Goal: Task Accomplishment & Management: Complete application form

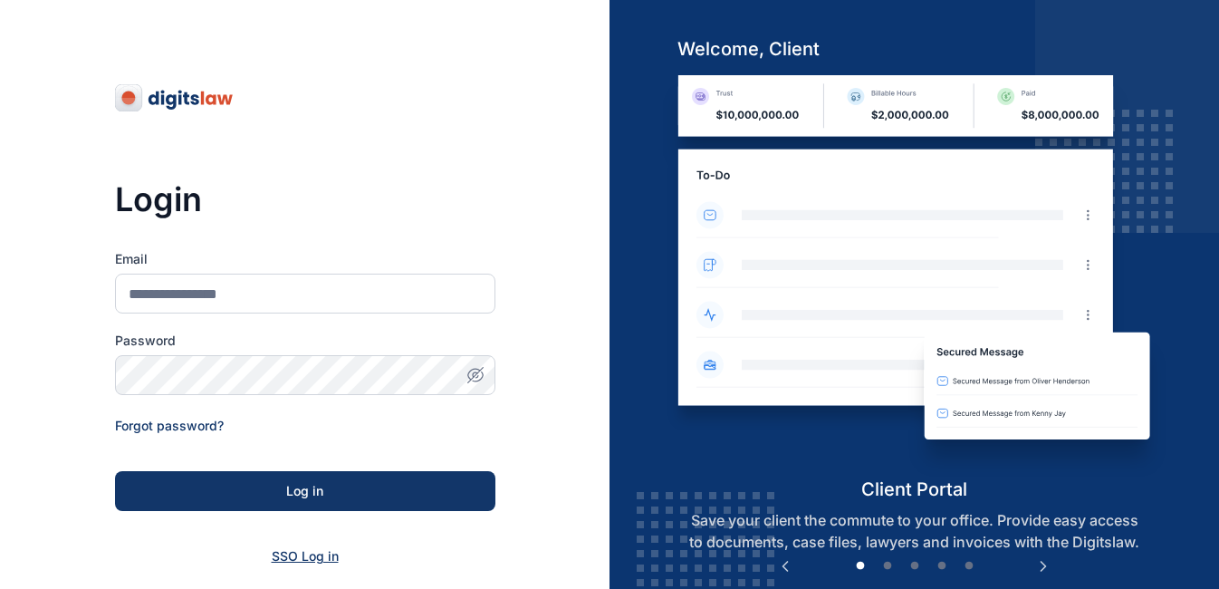
click at [317, 558] on span "SSO Log in" at bounding box center [305, 555] width 67 height 15
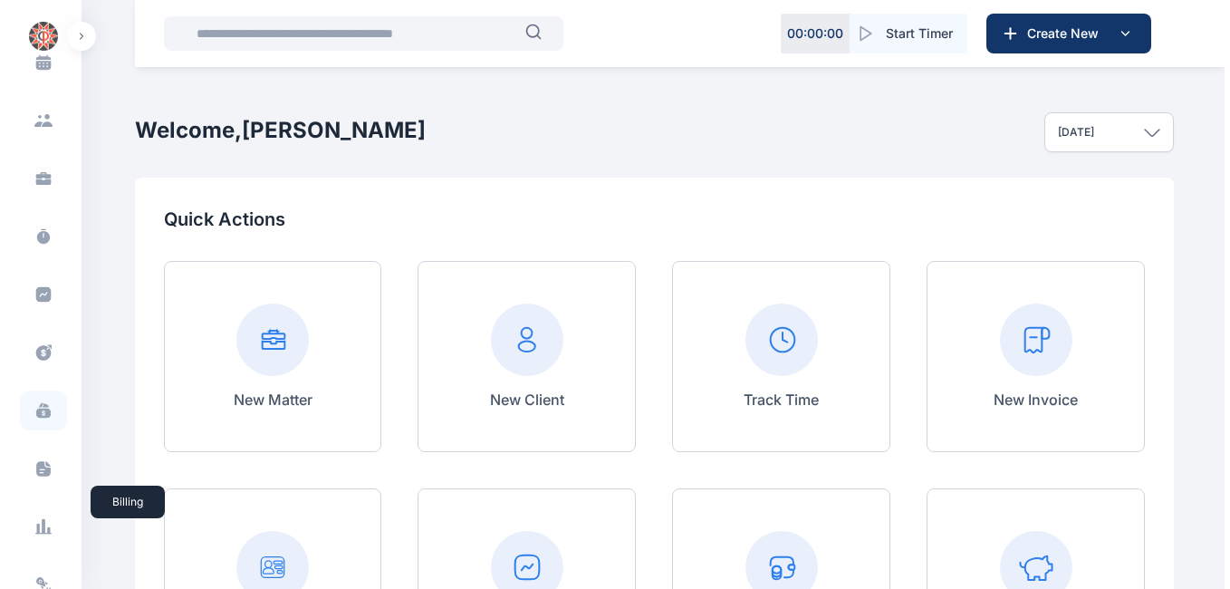
scroll to position [215, 0]
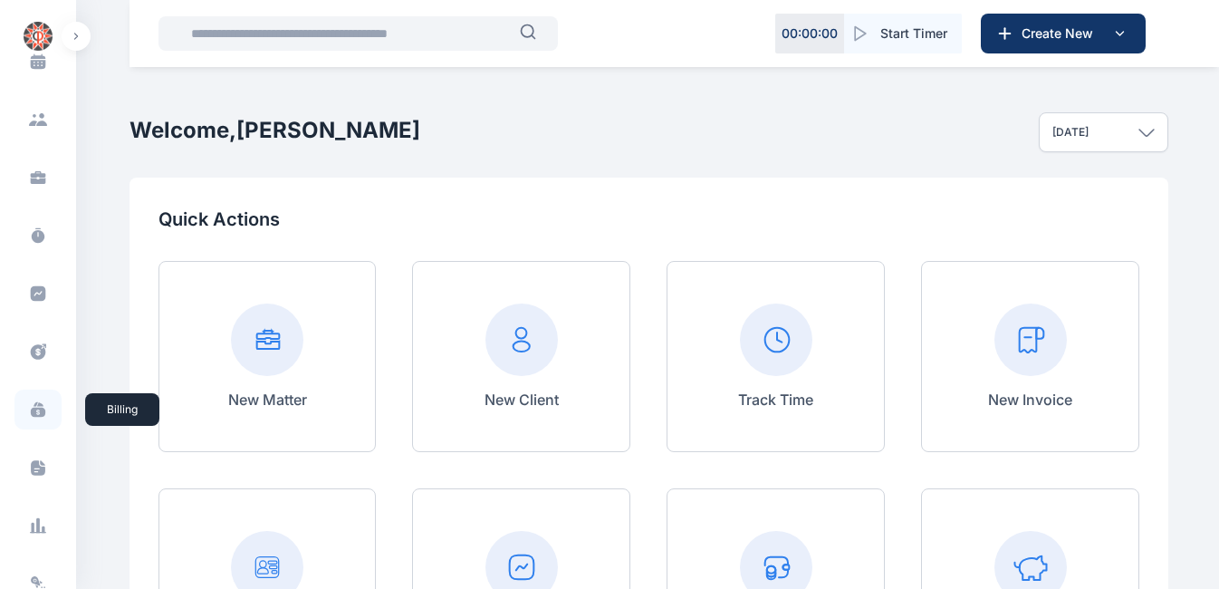
click at [32, 414] on icon at bounding box center [38, 412] width 14 height 10
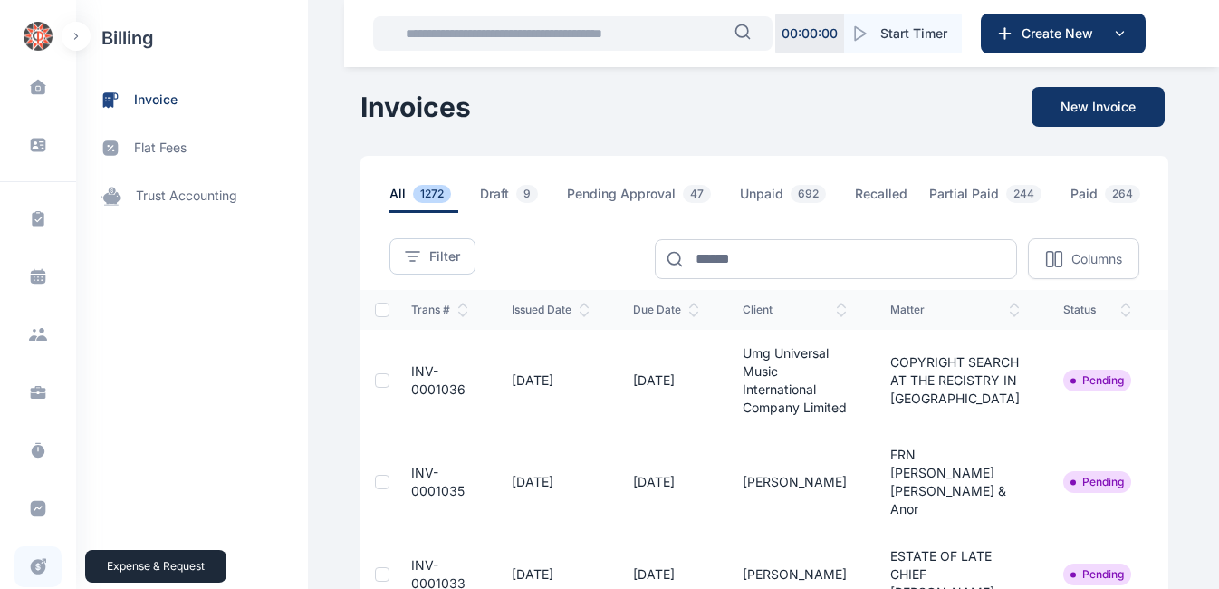
click at [34, 565] on icon at bounding box center [38, 566] width 18 height 19
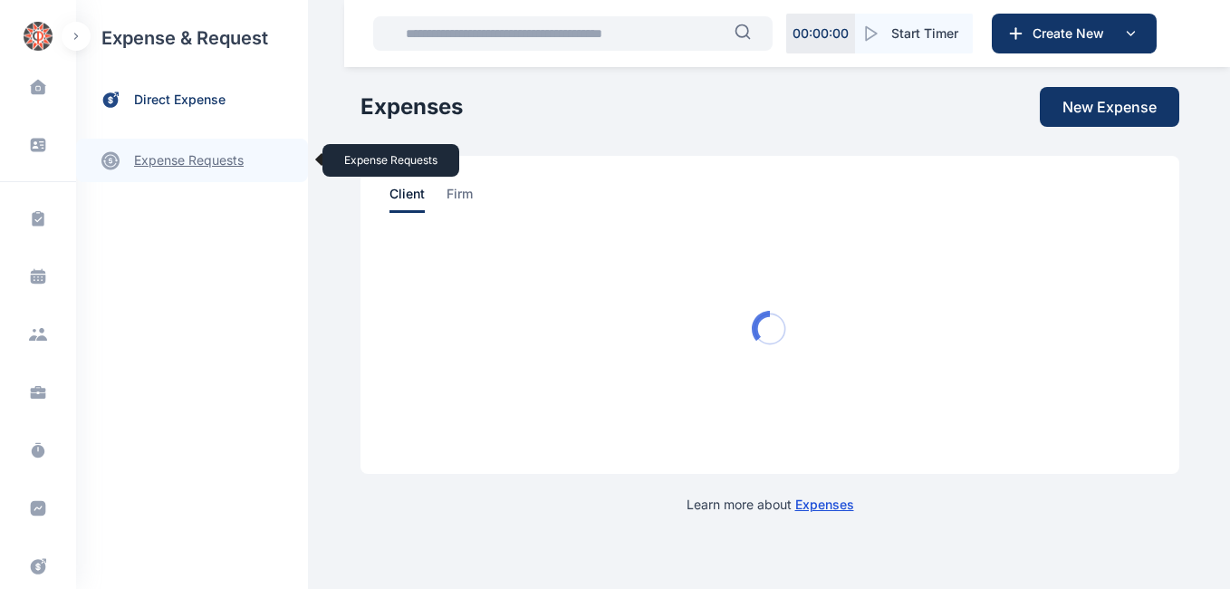
click at [198, 165] on link "expense requests expense requests" at bounding box center [192, 160] width 232 height 43
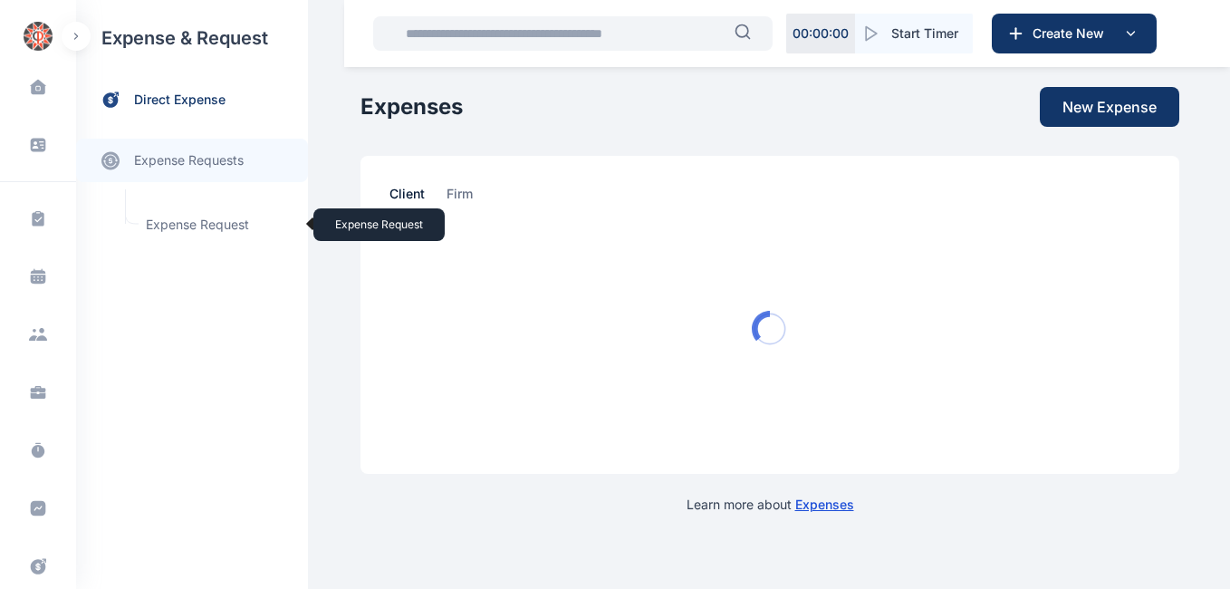
click at [199, 229] on span "Expense Request Expense Request" at bounding box center [217, 224] width 164 height 34
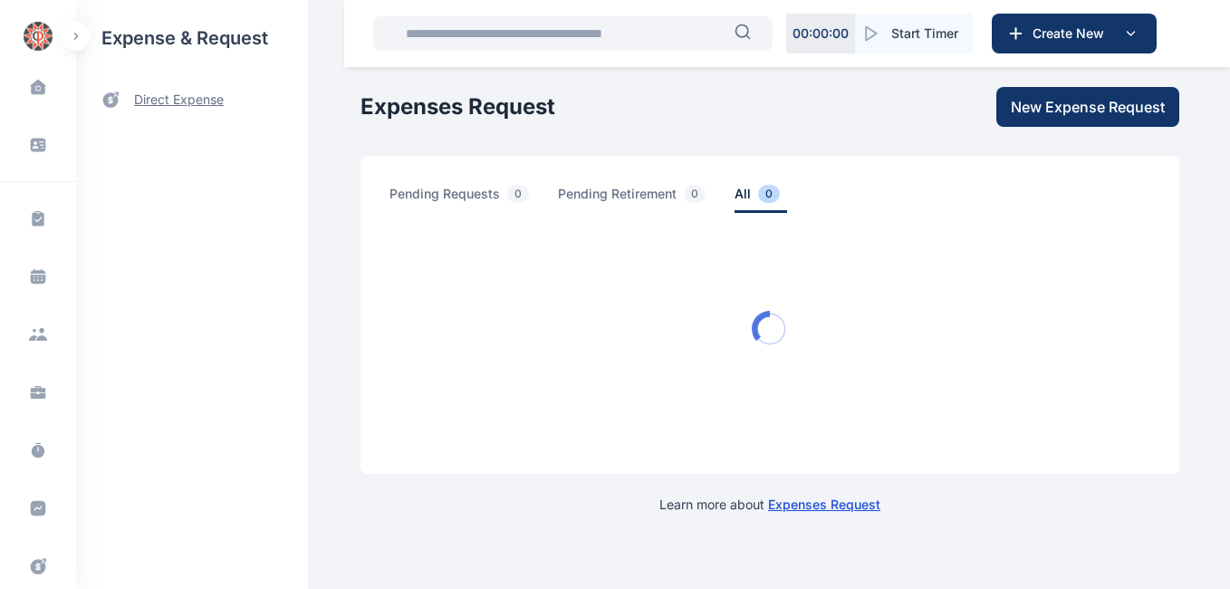
click at [169, 97] on span "direct expense" at bounding box center [179, 100] width 90 height 19
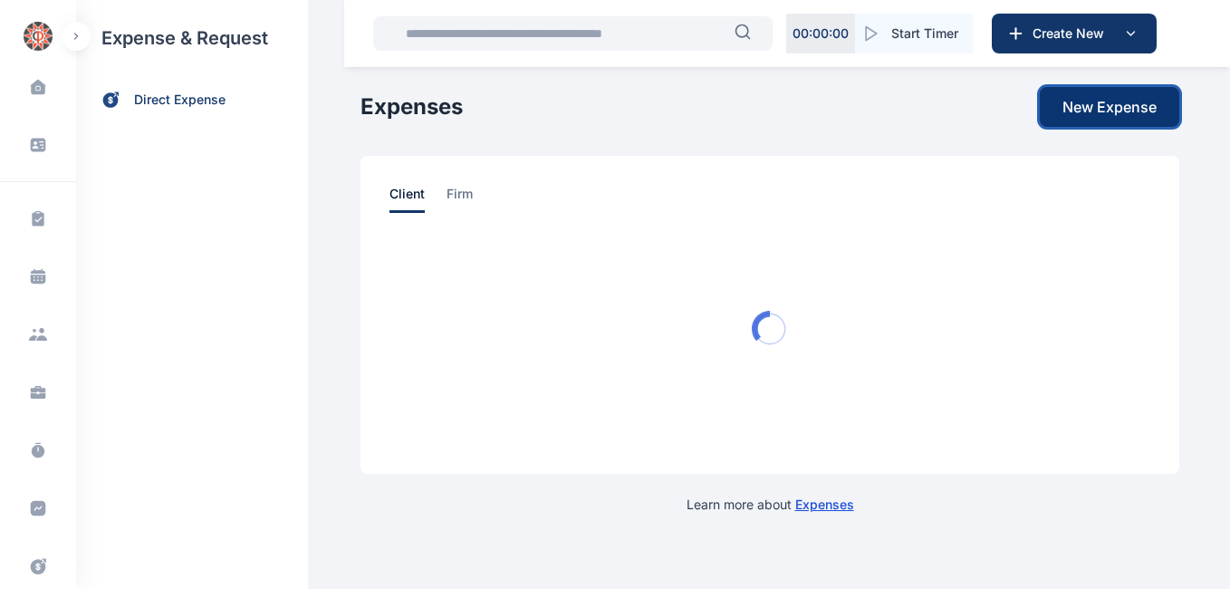
click at [1103, 108] on span "New Expense" at bounding box center [1109, 107] width 94 height 22
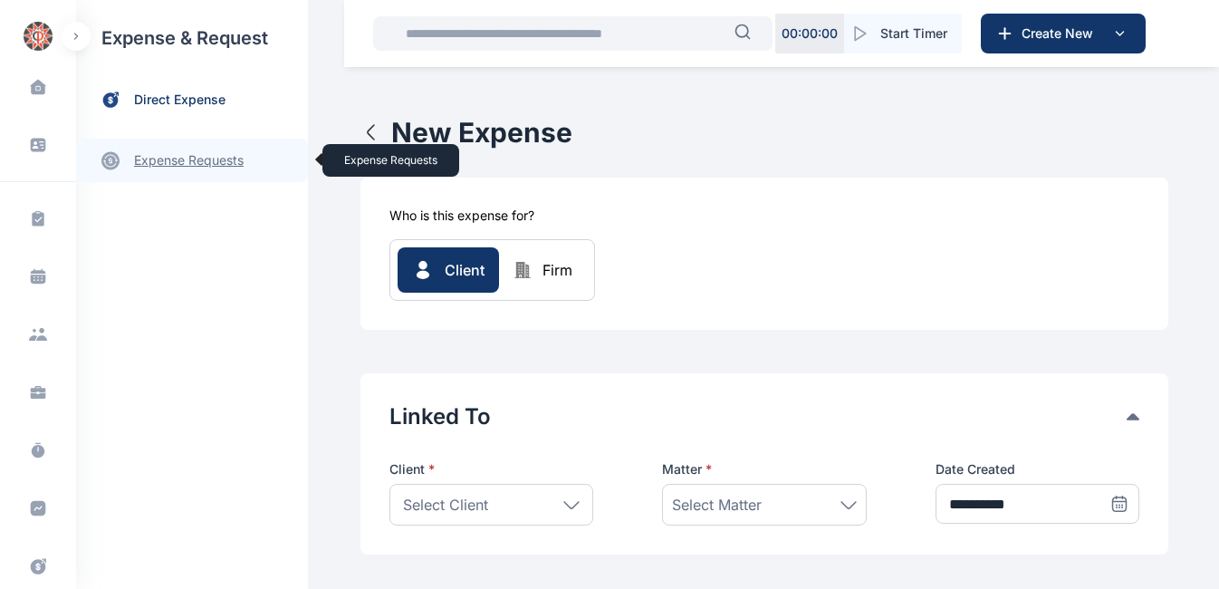
click at [221, 161] on link "expense requests expense requests" at bounding box center [192, 160] width 232 height 43
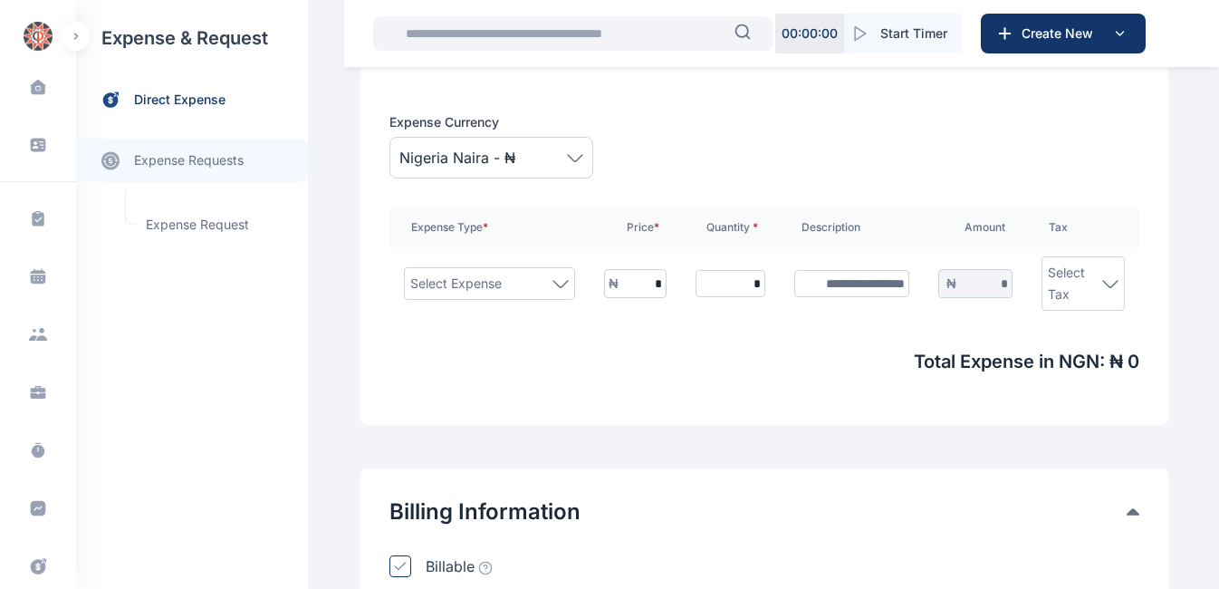
scroll to position [590, 0]
click at [235, 226] on span "Expense Request Expense Request" at bounding box center [217, 224] width 164 height 34
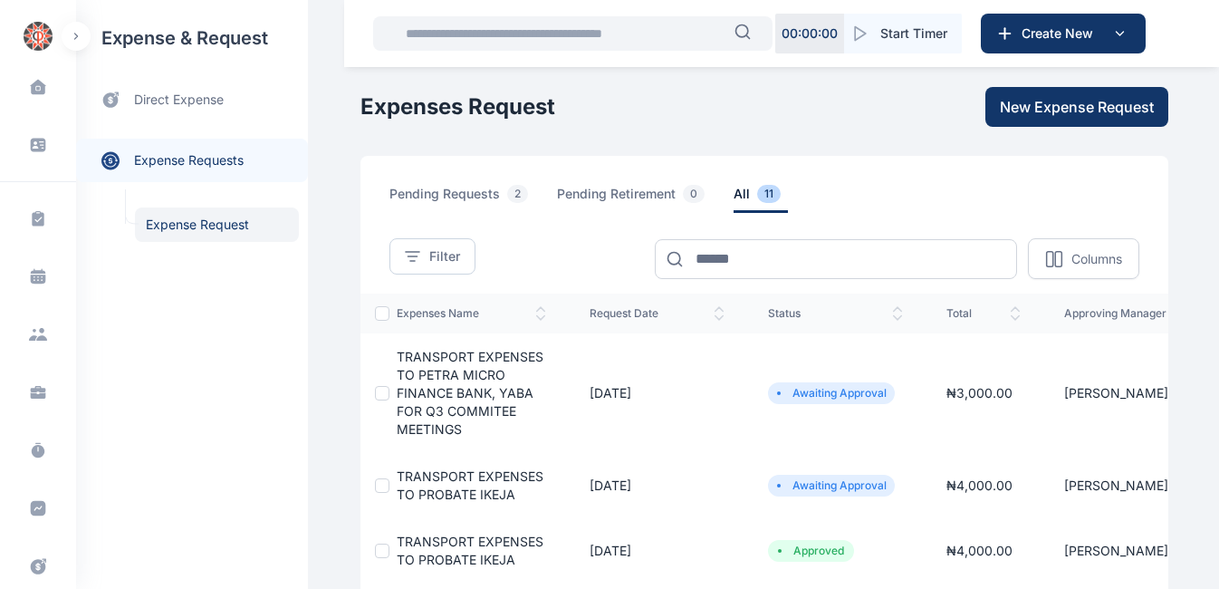
scroll to position [0, 120]
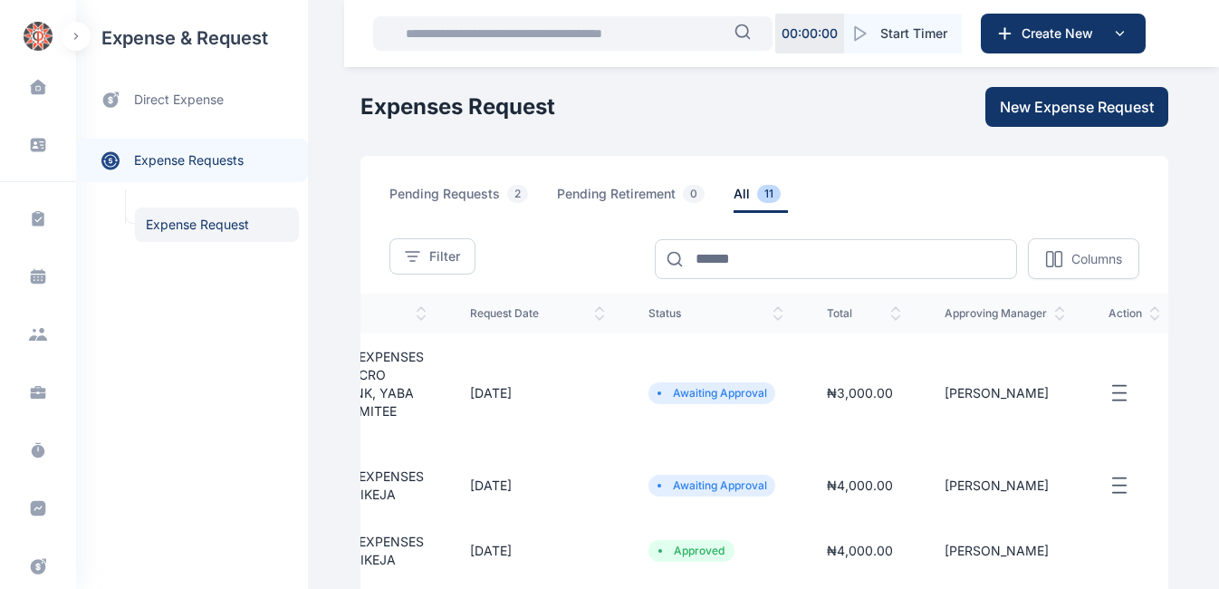
click at [1108, 398] on icon "button" at bounding box center [1119, 393] width 22 height 23
click at [1108, 483] on icon "button" at bounding box center [1119, 485] width 22 height 23
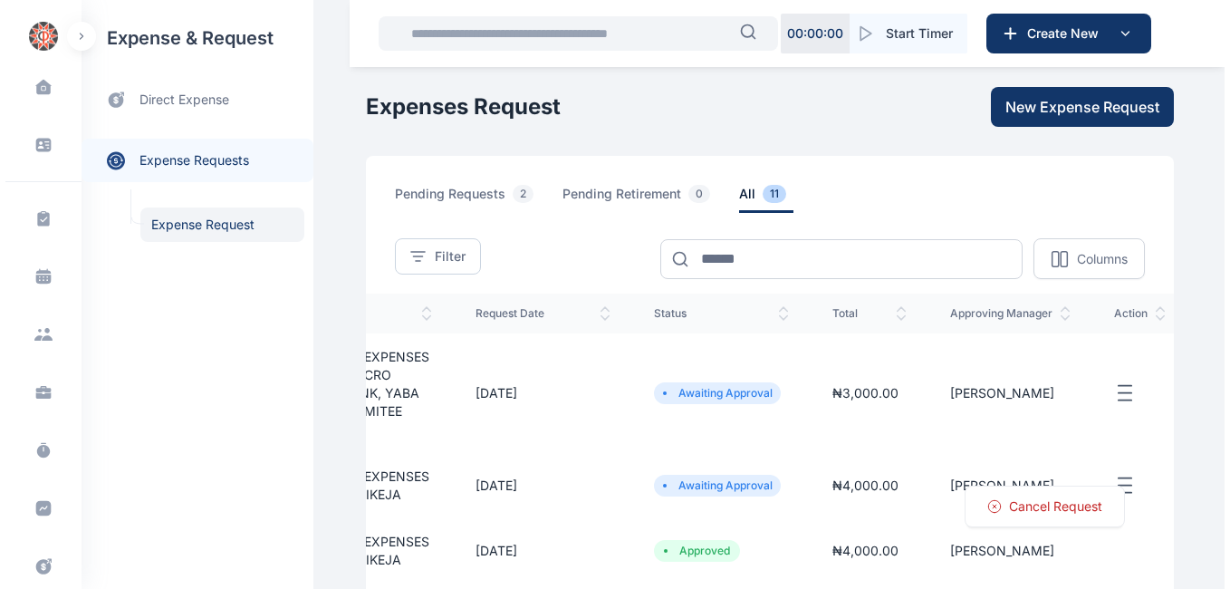
scroll to position [0, 0]
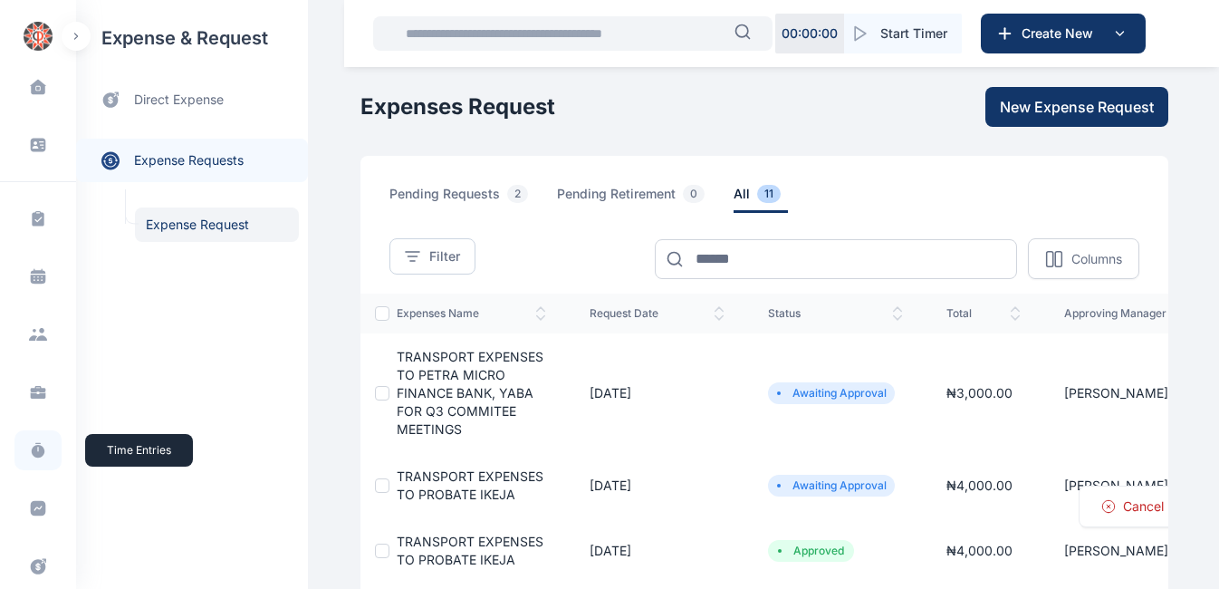
click at [37, 453] on icon at bounding box center [38, 451] width 13 height 13
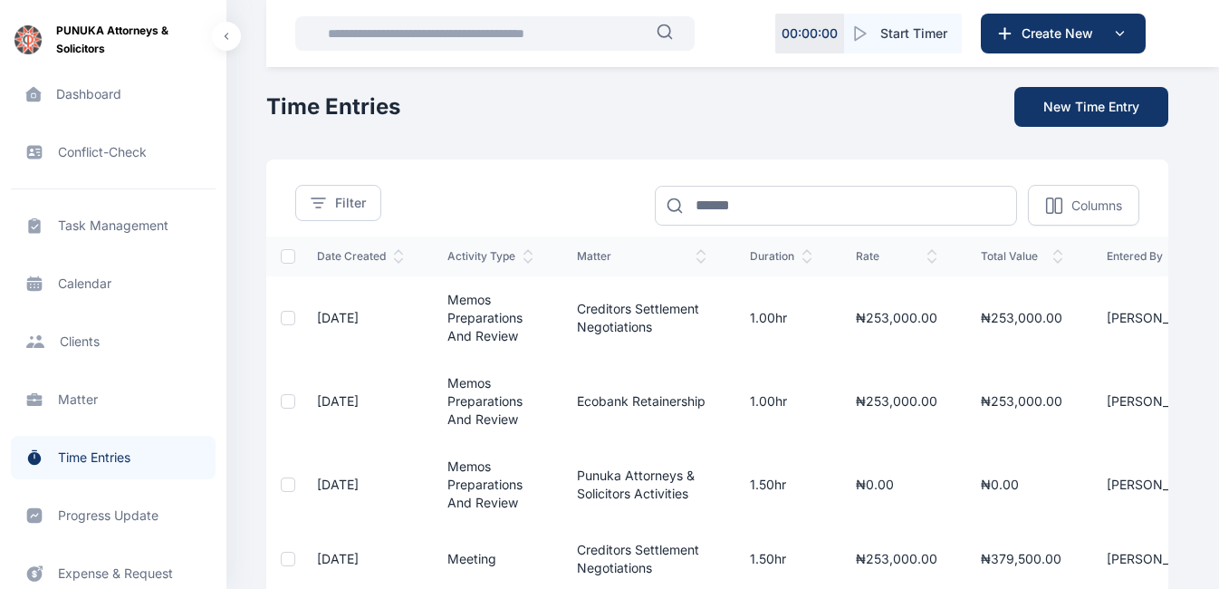
click at [89, 453] on span "Time Entries time entries time entries" at bounding box center [113, 457] width 205 height 43
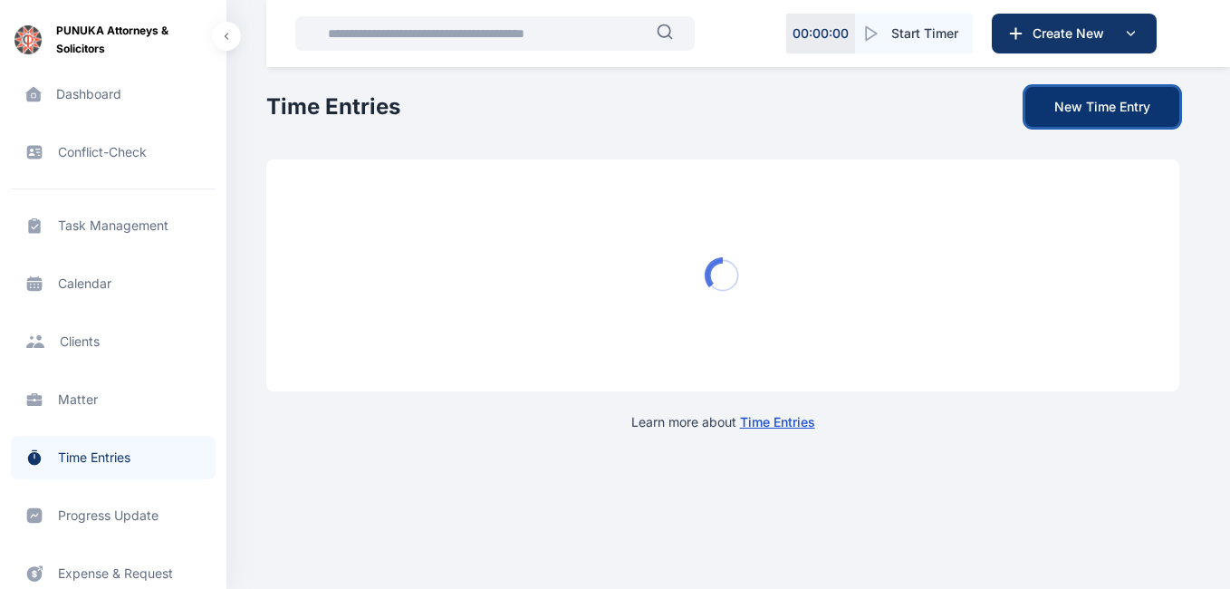
click at [1108, 110] on button "New Time Entry" at bounding box center [1102, 107] width 154 height 40
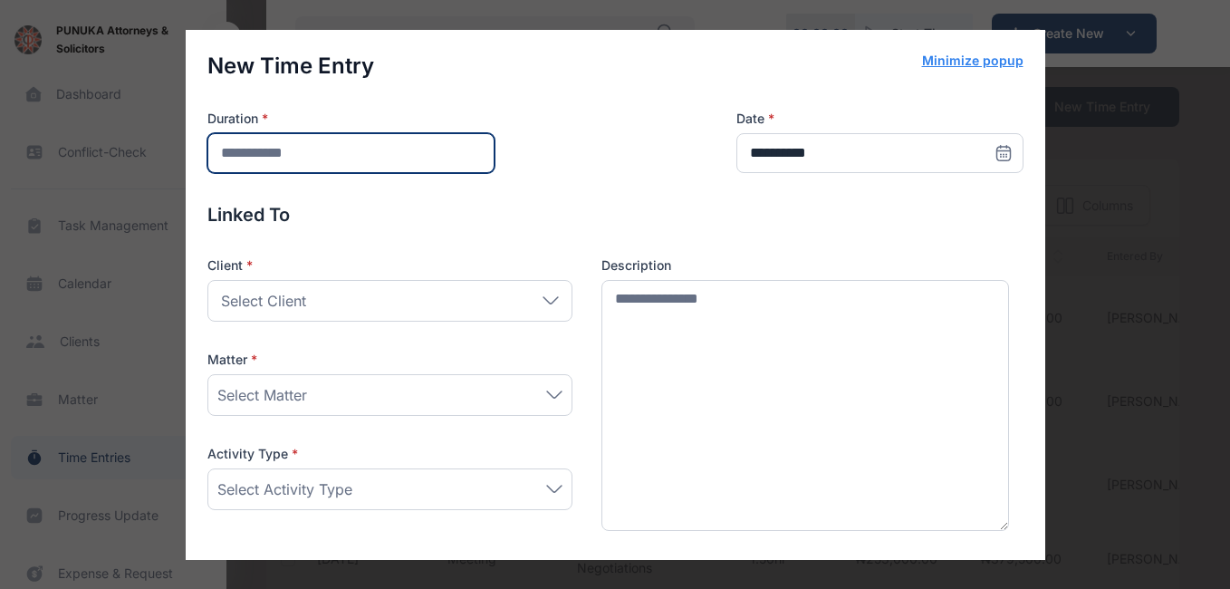
click at [354, 151] on input "number" at bounding box center [350, 153] width 287 height 40
type input "***"
click at [550, 302] on icon at bounding box center [550, 300] width 16 height 8
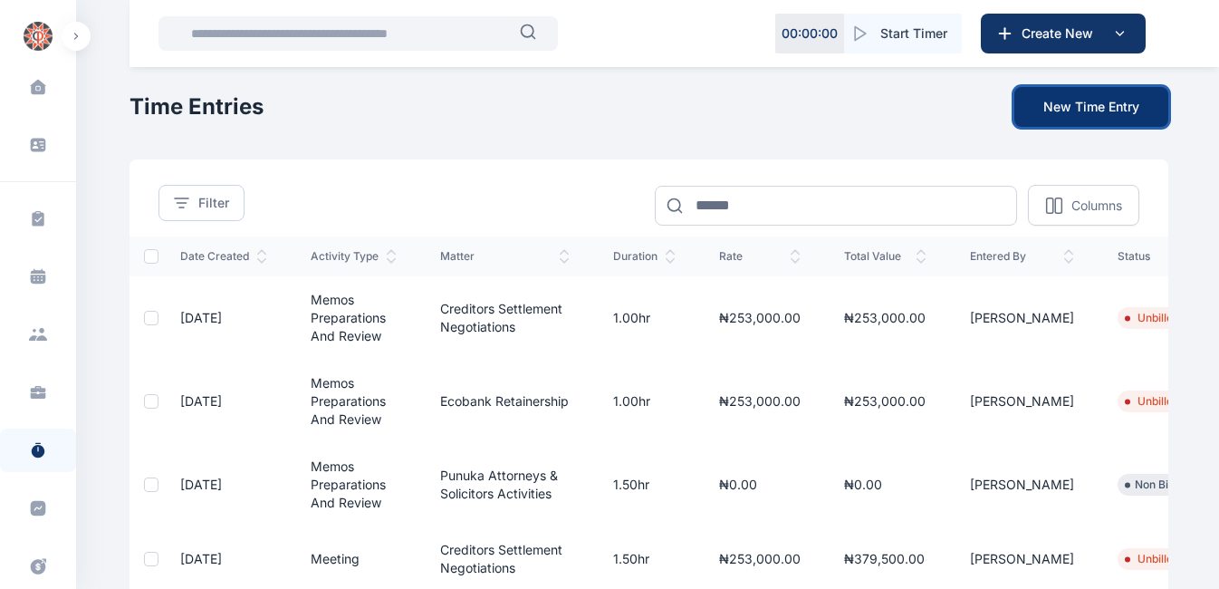
click at [1105, 116] on button "New Time Entry" at bounding box center [1091, 107] width 154 height 40
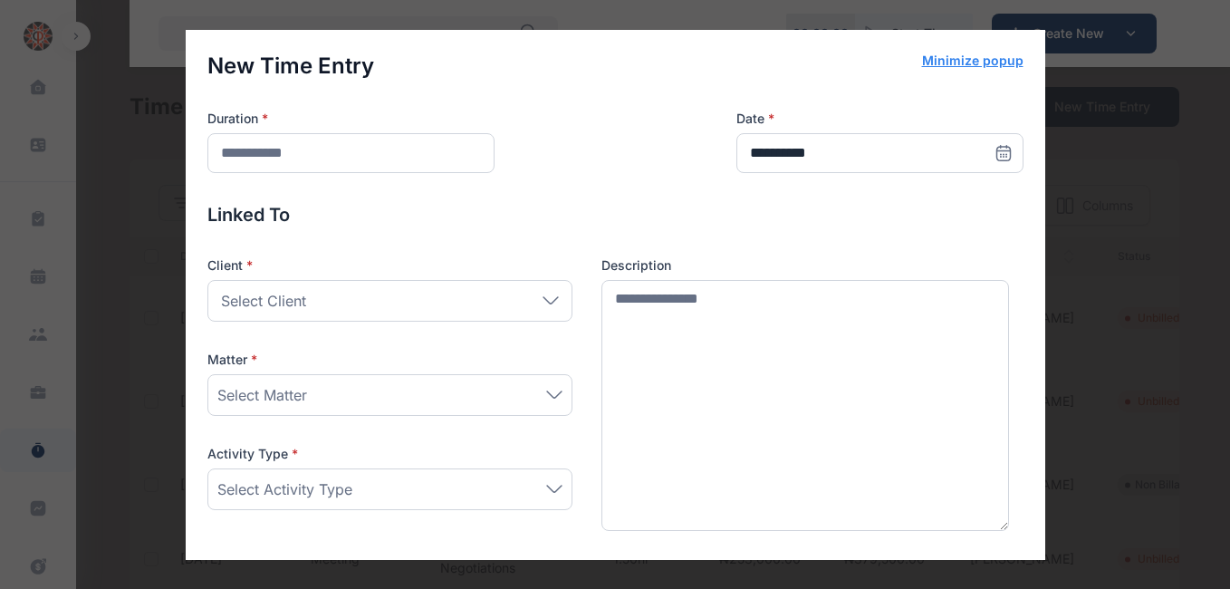
click at [487, 295] on div "Select Client" at bounding box center [389, 301] width 365 height 42
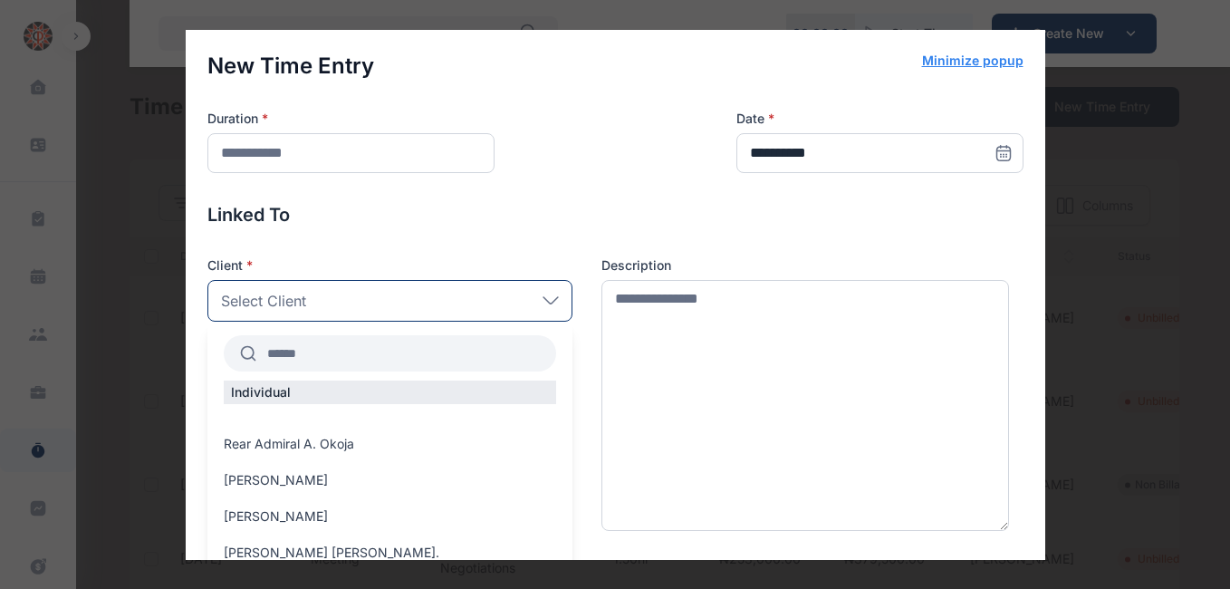
click at [396, 354] on input "text" at bounding box center [406, 353] width 300 height 33
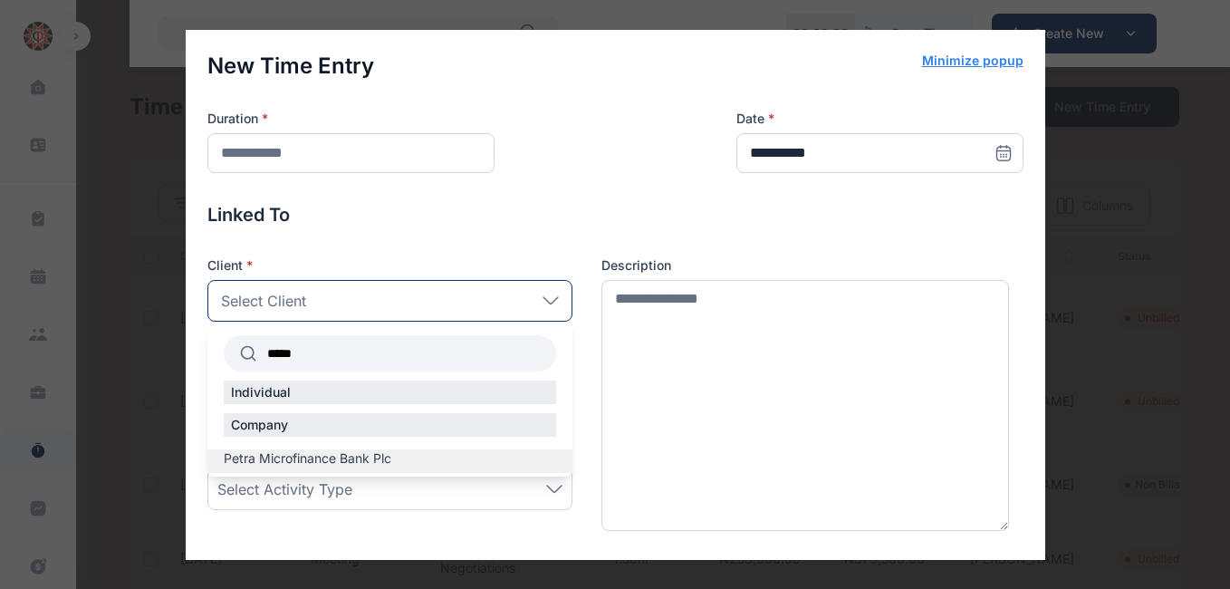
type input "*****"
click at [347, 457] on span "Petra Microfinance Bank Plc" at bounding box center [308, 458] width 168 height 18
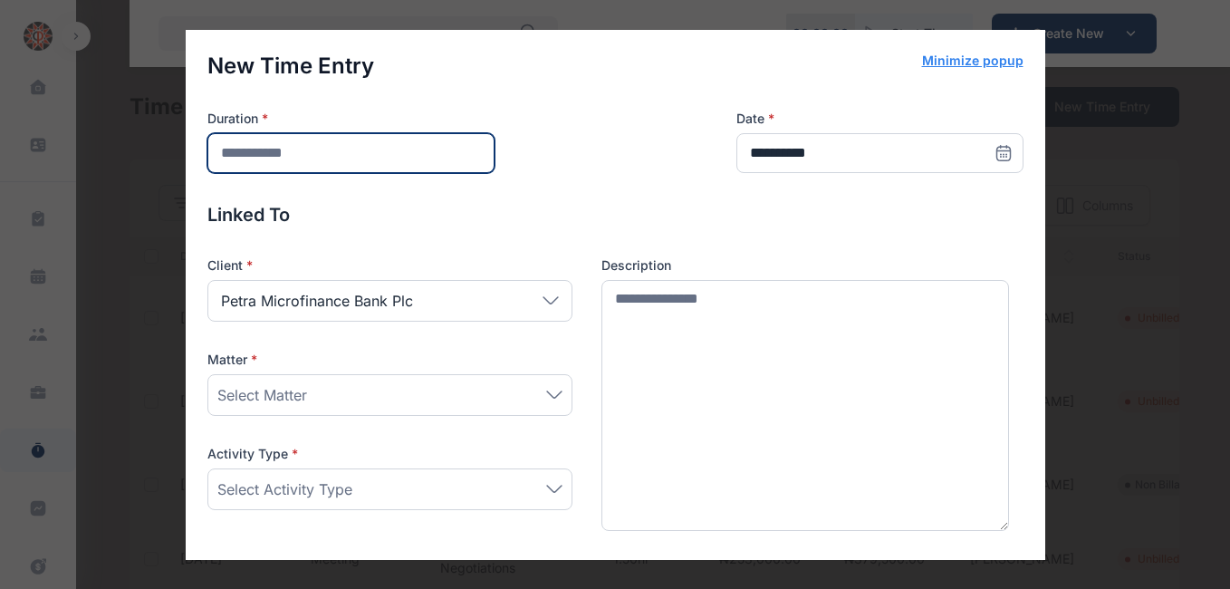
click at [372, 164] on input "number" at bounding box center [350, 153] width 287 height 40
type input "*"
type input "***"
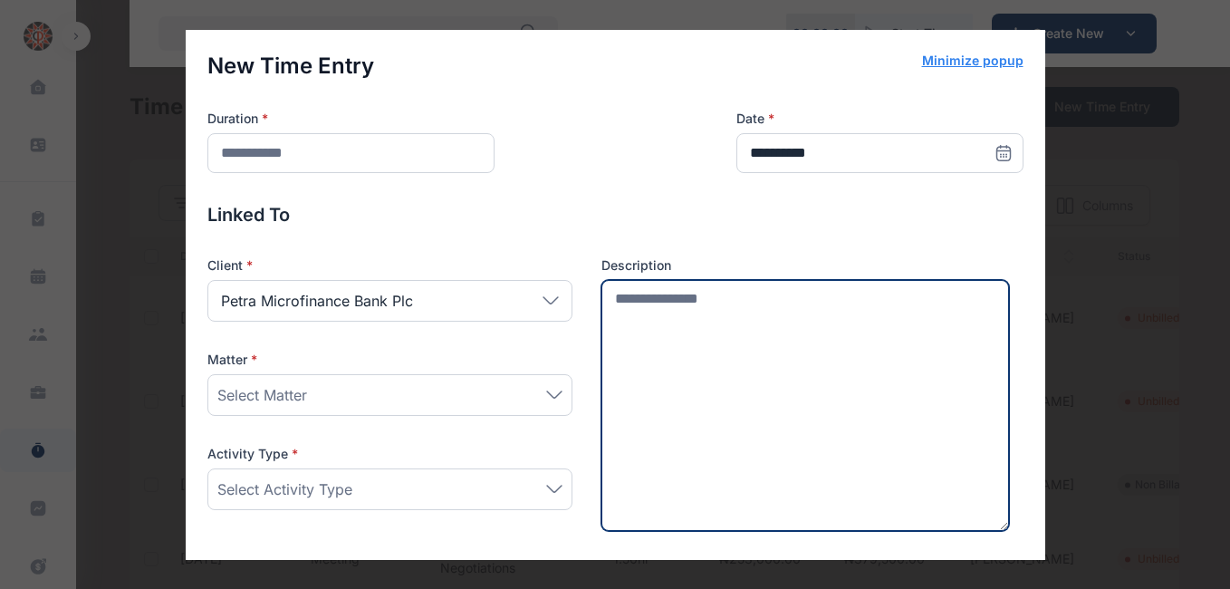
click at [641, 302] on textarea at bounding box center [805, 406] width 408 height 252
type textarea "*"
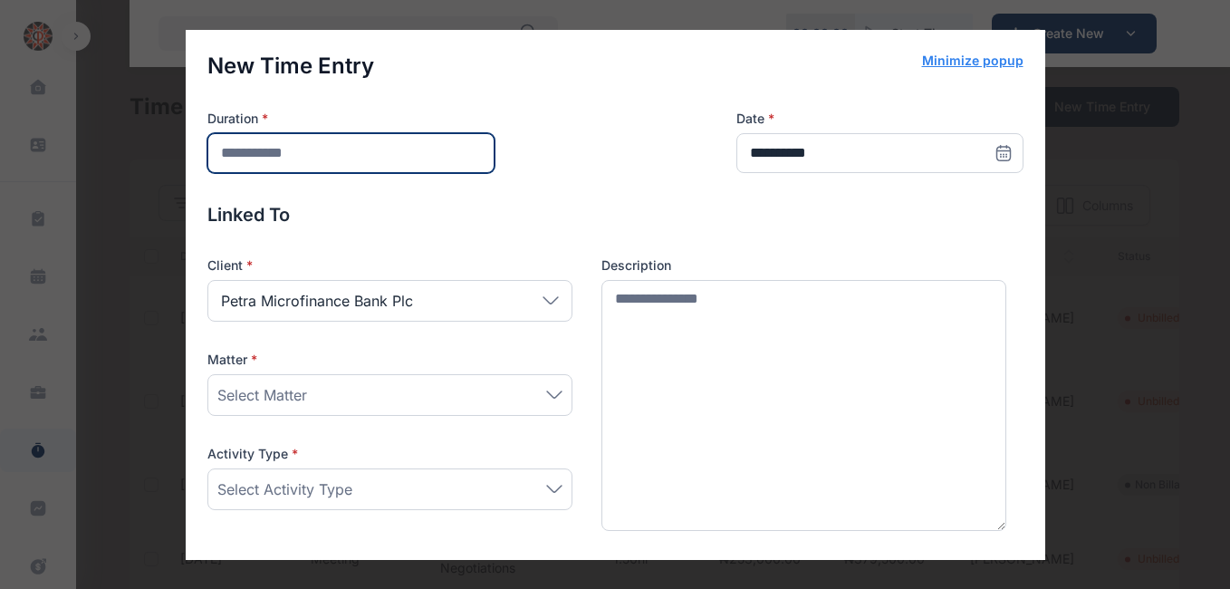
click at [278, 172] on input "***" at bounding box center [350, 153] width 287 height 40
type input "*"
type input "***"
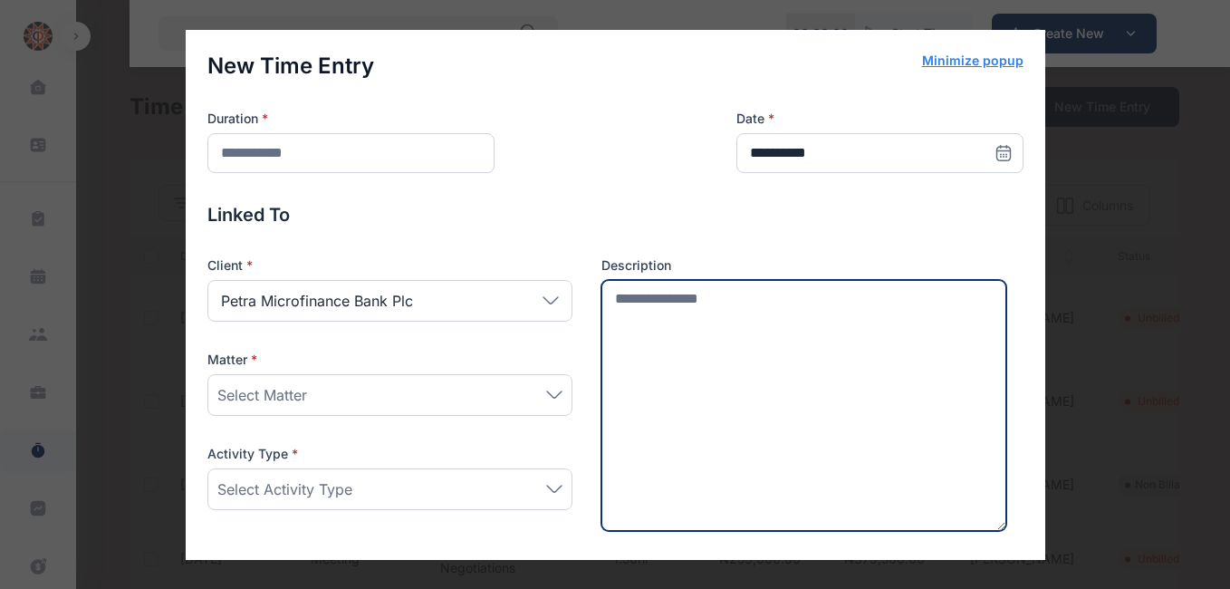
click at [639, 311] on textarea at bounding box center [804, 406] width 406 height 252
type textarea "*"
type textarea "**********"
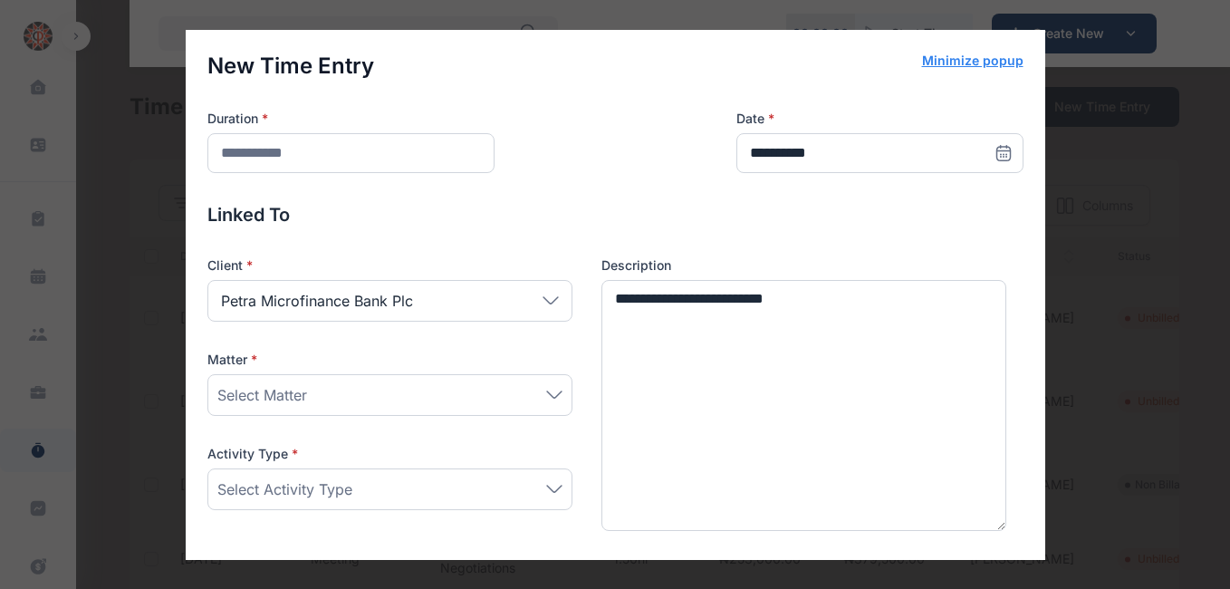
click at [549, 394] on icon at bounding box center [554, 394] width 16 height 8
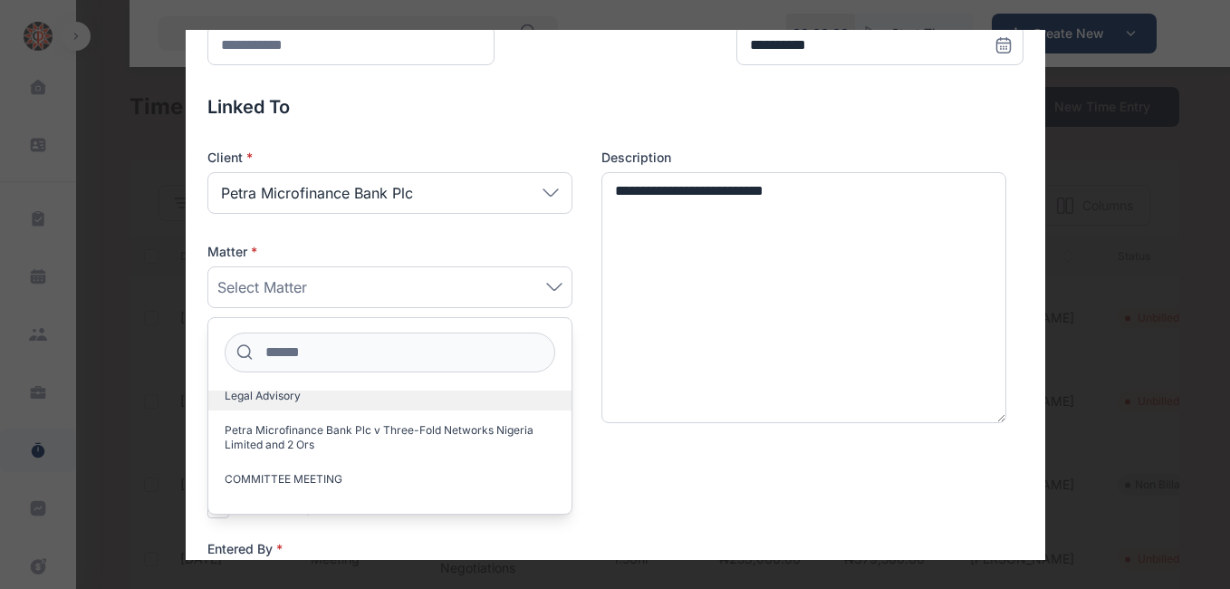
scroll to position [144, 0]
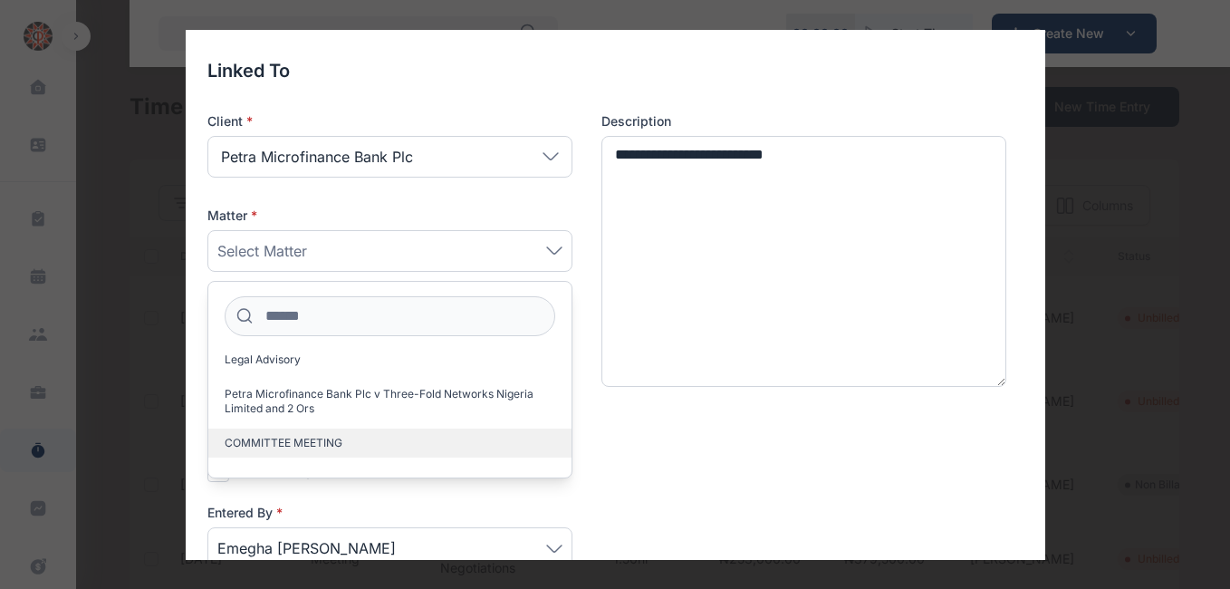
click at [309, 447] on span "COMMITTEE MEETING" at bounding box center [284, 443] width 118 height 14
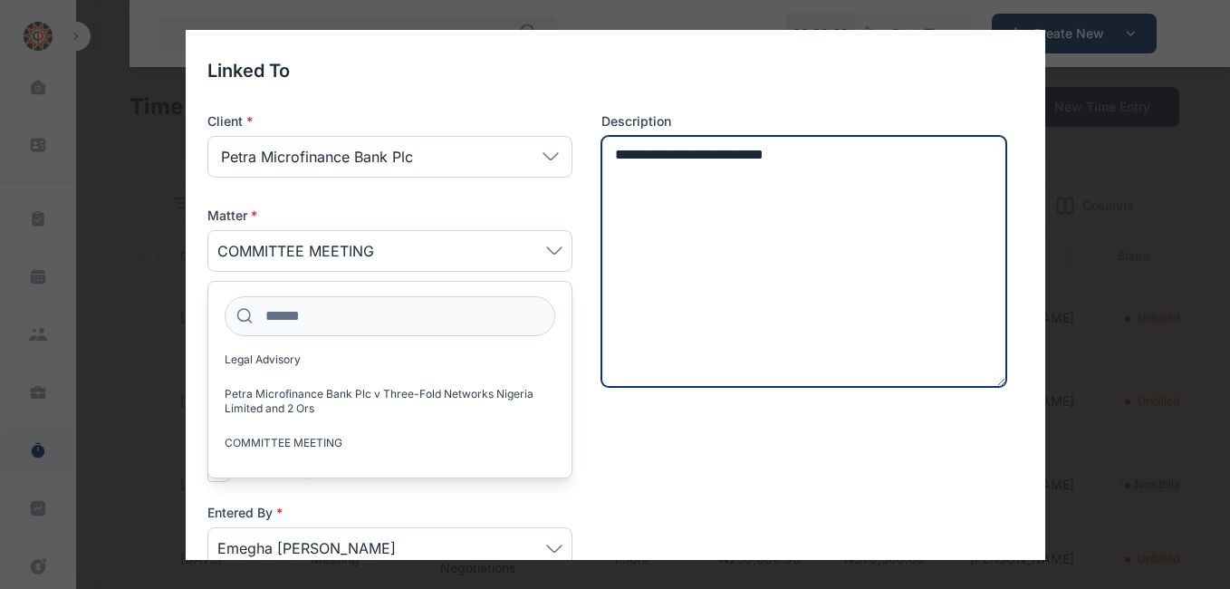
click at [627, 229] on textarea "**********" at bounding box center [804, 262] width 406 height 252
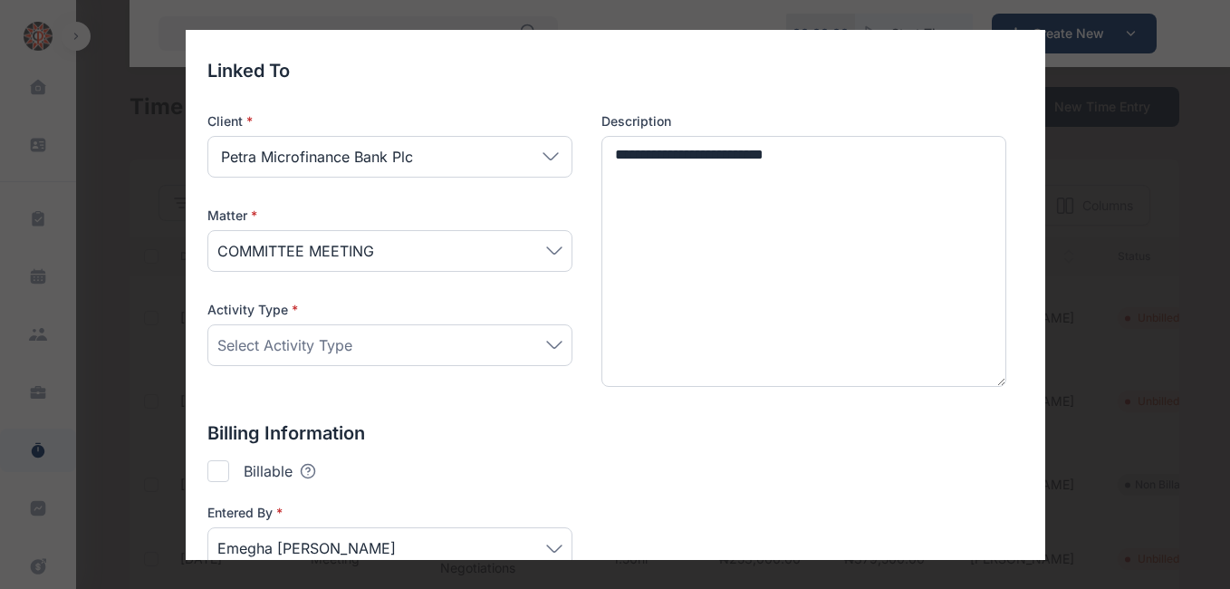
click at [547, 342] on icon at bounding box center [554, 344] width 16 height 8
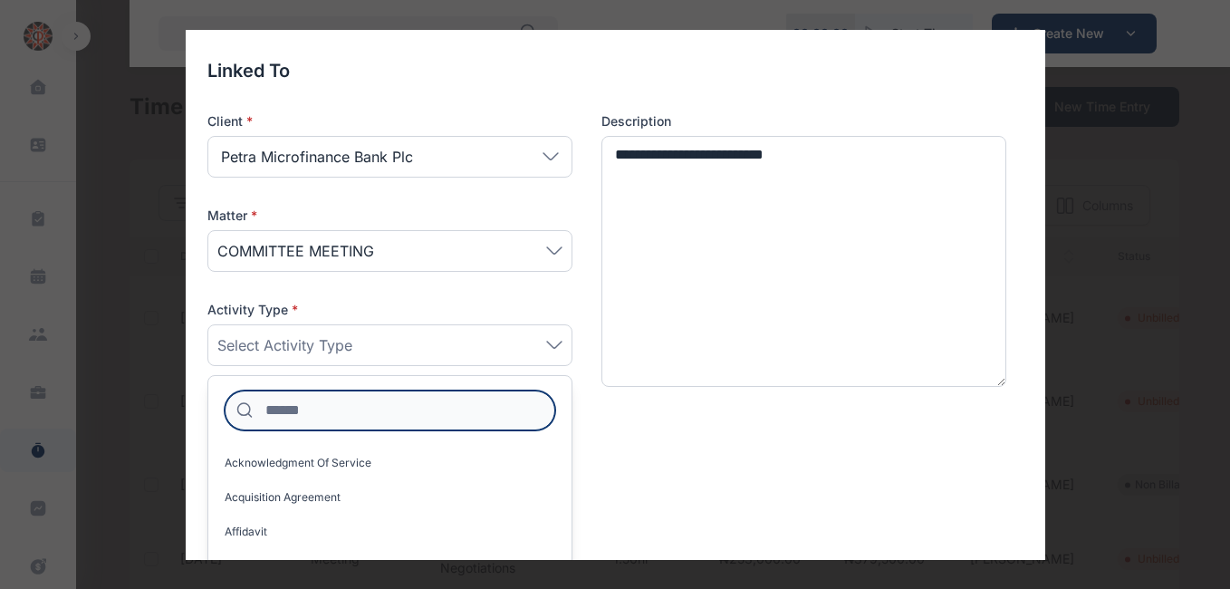
click at [349, 407] on input at bounding box center [390, 410] width 330 height 40
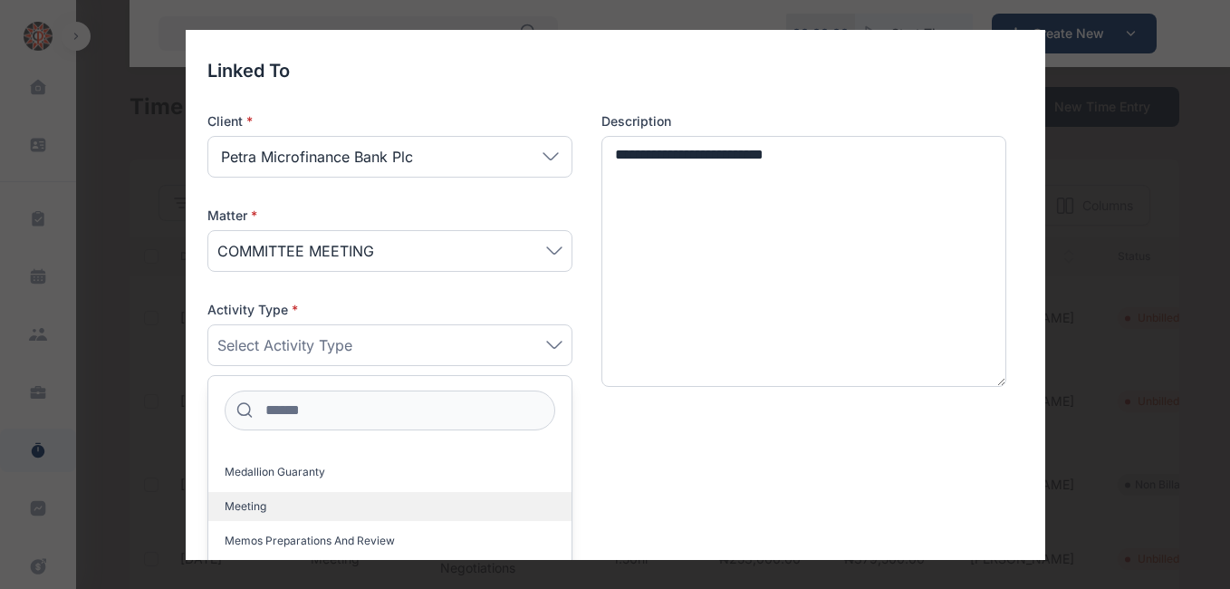
click at [261, 495] on label "Meeting" at bounding box center [389, 506] width 363 height 29
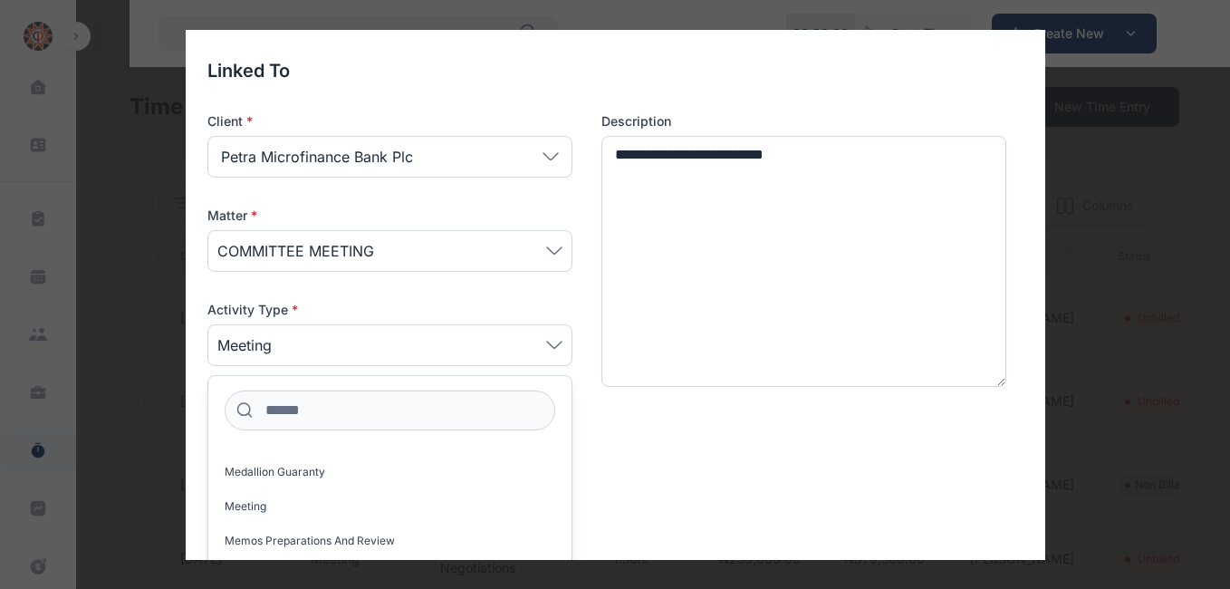
scroll to position [263, 0]
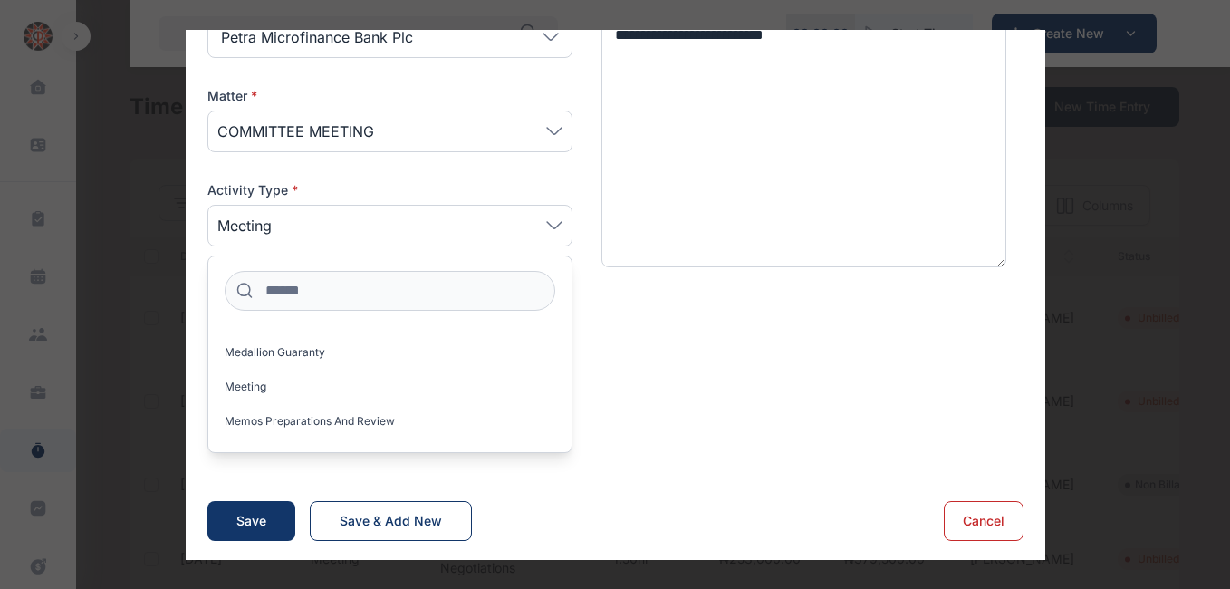
click at [733, 322] on p "Billing Information" at bounding box center [615, 313] width 816 height 25
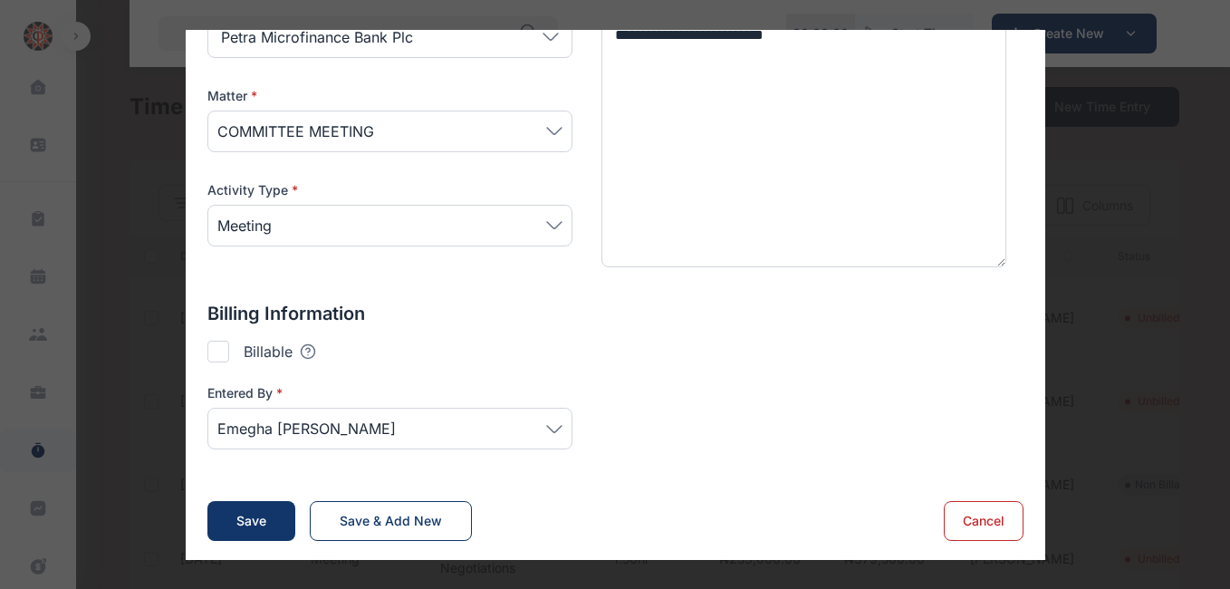
click at [214, 348] on div at bounding box center [218, 351] width 22 height 22
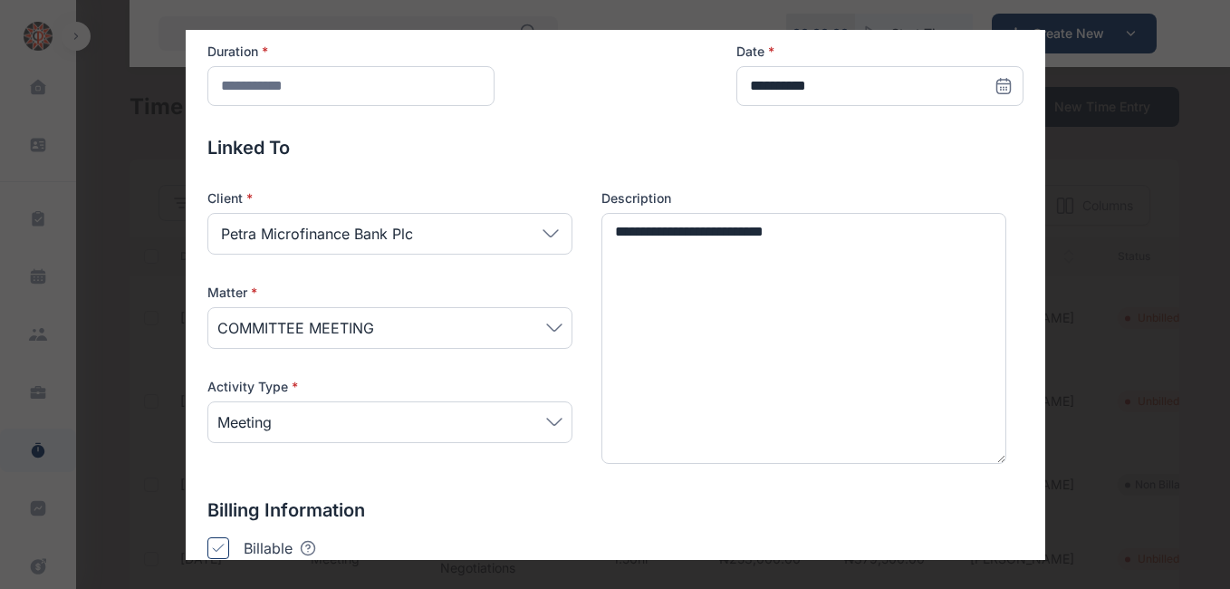
scroll to position [0, 0]
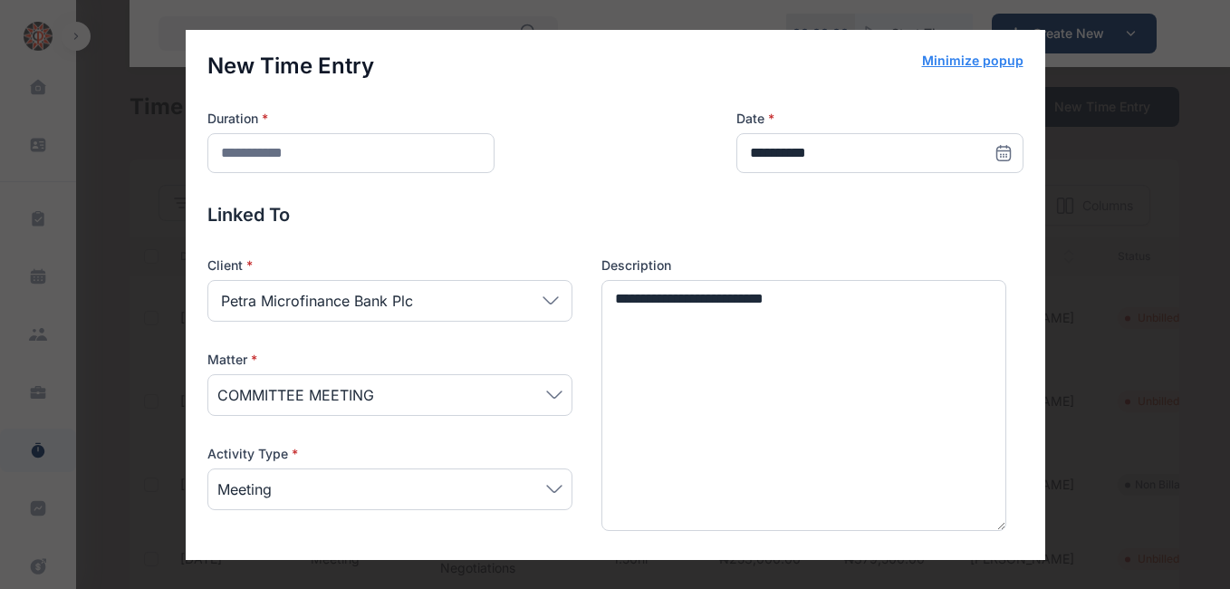
type input "*******"
click at [998, 152] on icon at bounding box center [1003, 153] width 18 height 18
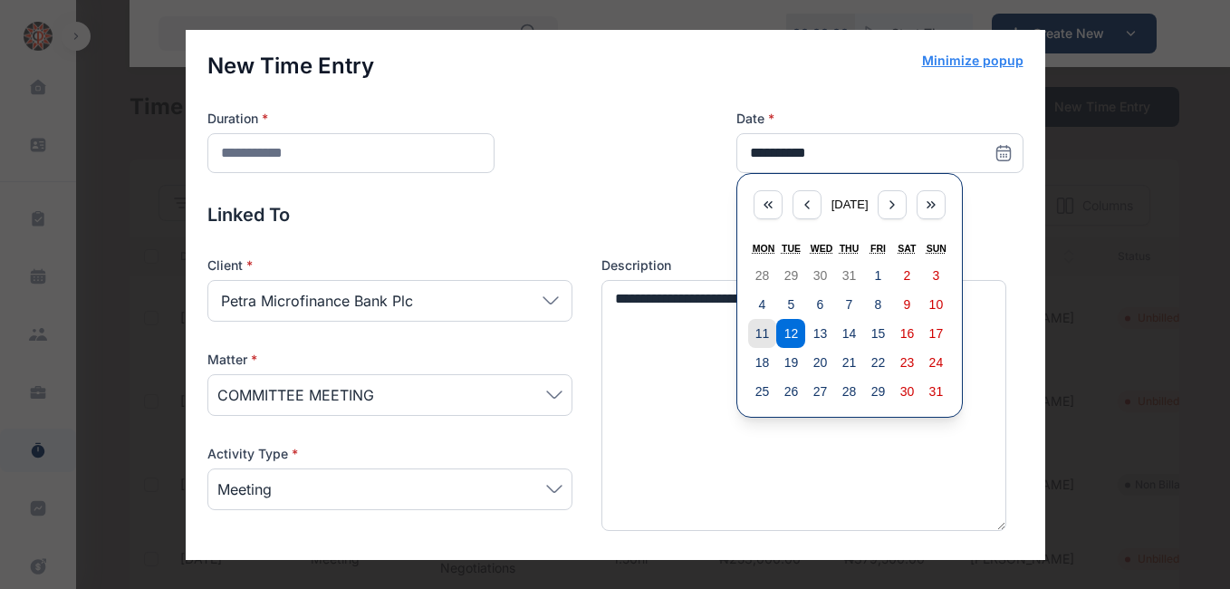
click at [755, 336] on abbr "11" at bounding box center [762, 333] width 14 height 14
type input "**********"
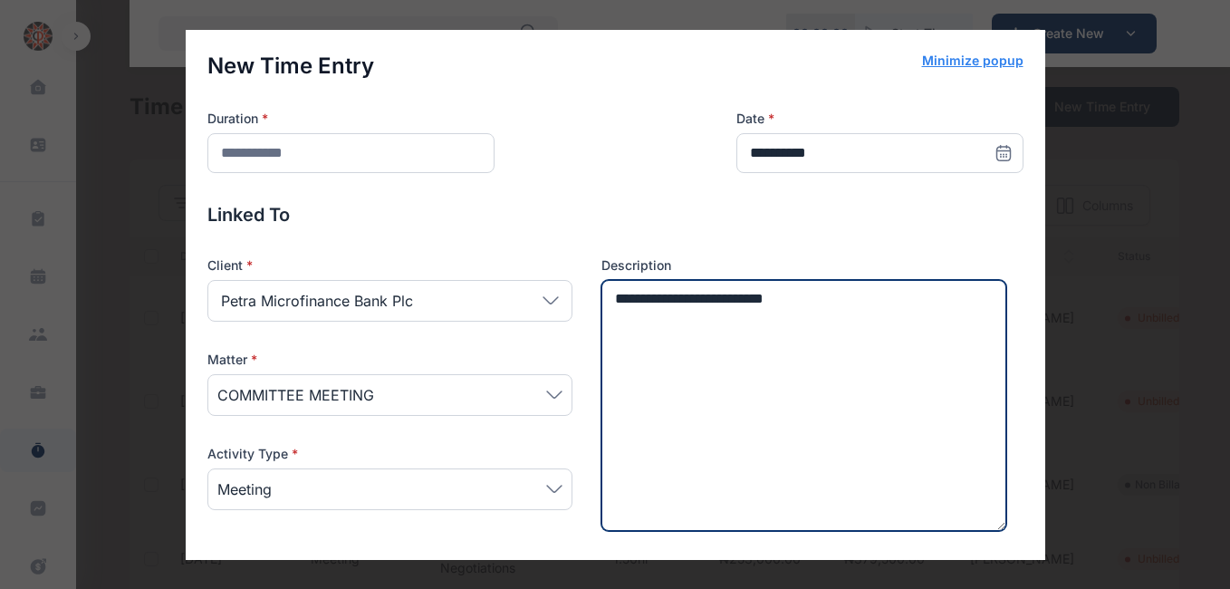
click at [867, 303] on textarea "**********" at bounding box center [804, 406] width 406 height 252
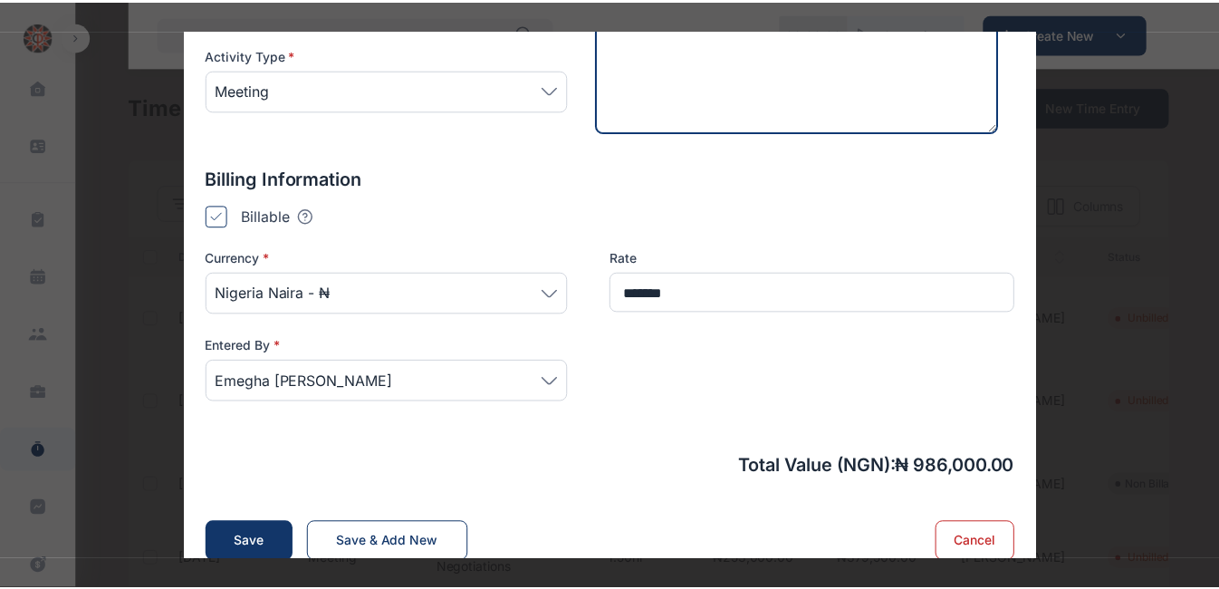
scroll to position [420, 0]
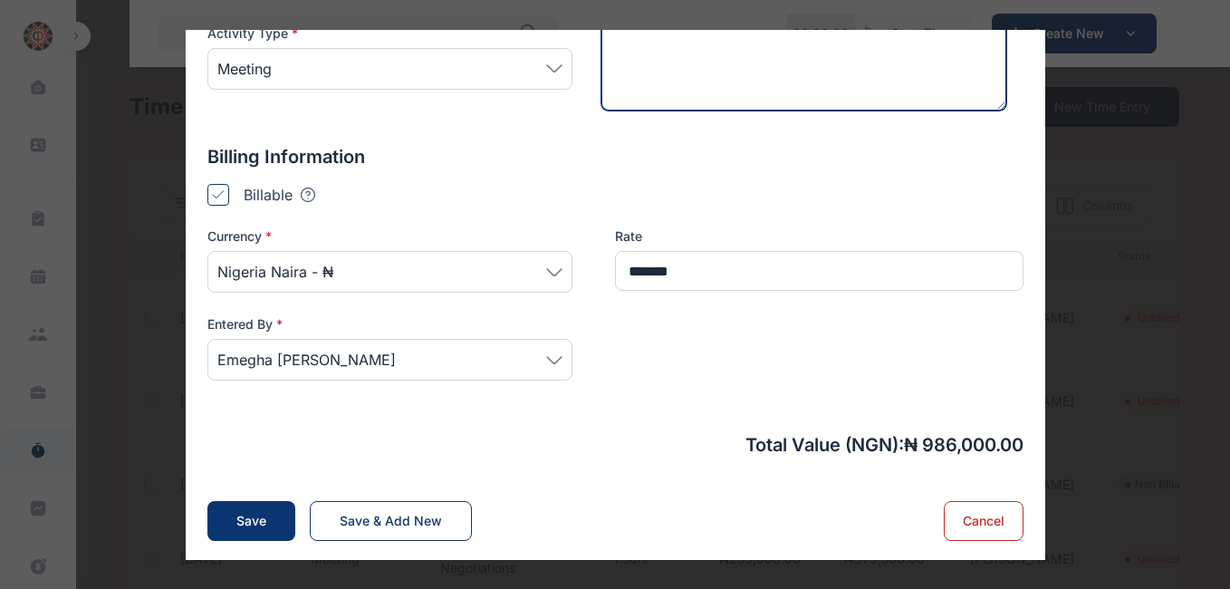
type textarea "**********"
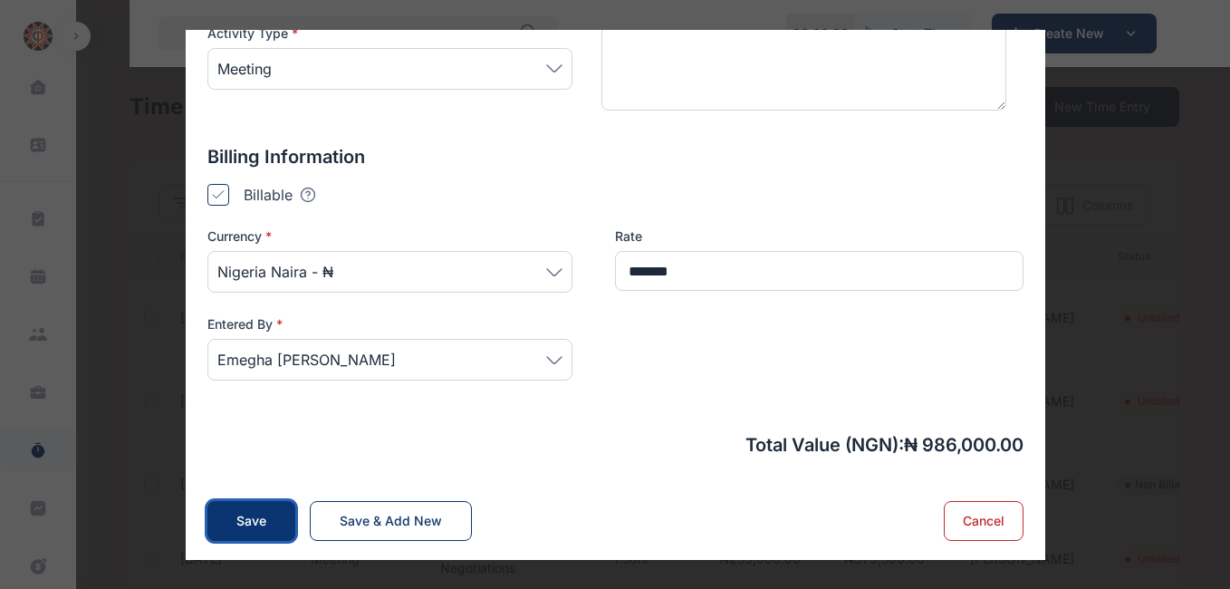
click at [245, 515] on div "Save" at bounding box center [251, 521] width 30 height 18
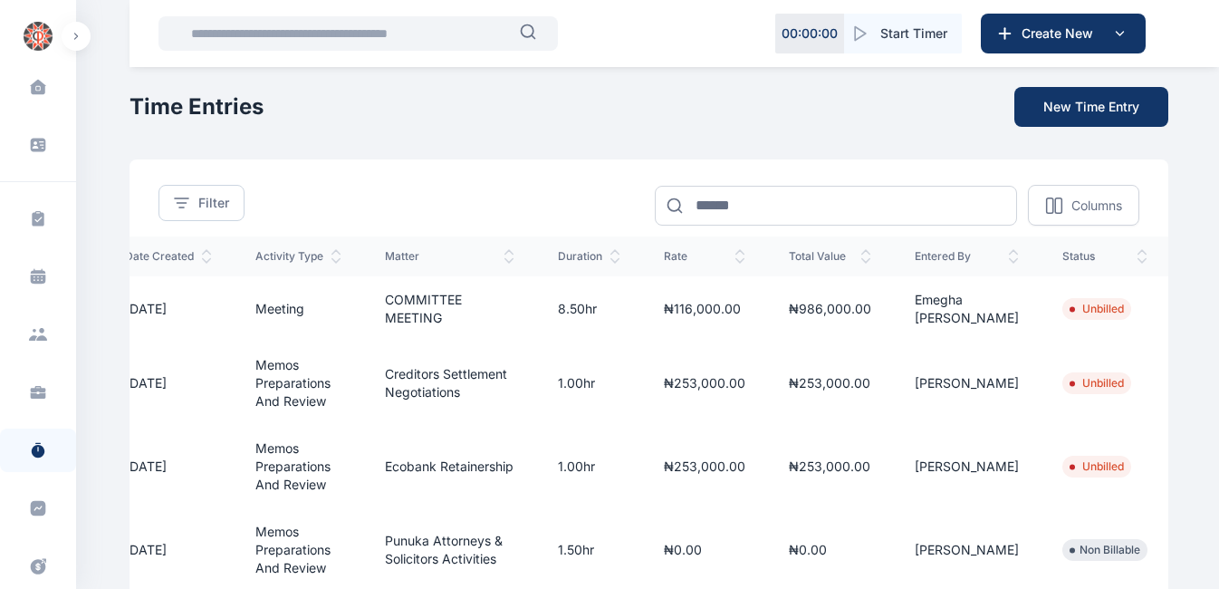
scroll to position [0, 0]
